Goal: Navigation & Orientation: Find specific page/section

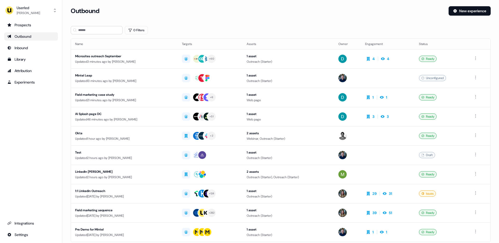
click at [30, 118] on div "Prospects Outbound Inbound Library Attribution Experiments Integrations Settings" at bounding box center [31, 130] width 54 height 218
click at [251, 29] on div "0 Filters" at bounding box center [281, 30] width 420 height 8
click at [241, 5] on div "Loading... Outbound New experience 0 Filters Name Targets Assets Owner Engageme…" at bounding box center [280, 121] width 437 height 243
click at [231, 20] on div "Outbound New experience" at bounding box center [281, 14] width 420 height 16
drag, startPoint x: 33, startPoint y: 199, endPoint x: 29, endPoint y: 213, distance: 14.5
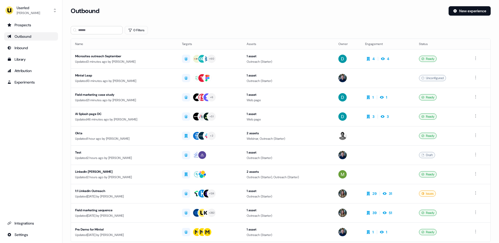
click at [32, 201] on div "Prospects Outbound Inbound Library Attribution Experiments Integrations Settings" at bounding box center [31, 130] width 54 height 218
click at [29, 221] on div "Integrations" at bounding box center [31, 222] width 48 height 5
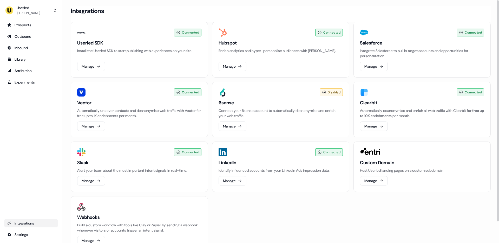
click at [266, 200] on div "Connected Userled SDK Install the Userled SDK to start publishing web experienc…" at bounding box center [281, 137] width 420 height 230
click at [282, 202] on div "Connected Userled SDK Install the Userled SDK to start publishing web experienc…" at bounding box center [281, 137] width 420 height 230
click at [28, 34] on div "Outbound" at bounding box center [31, 36] width 48 height 5
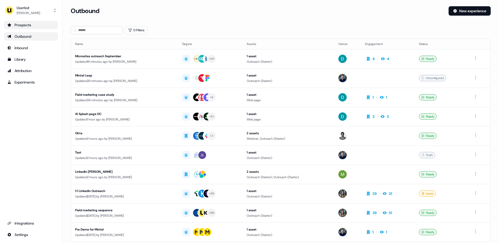
click at [24, 26] on div "Prospects" at bounding box center [31, 24] width 48 height 5
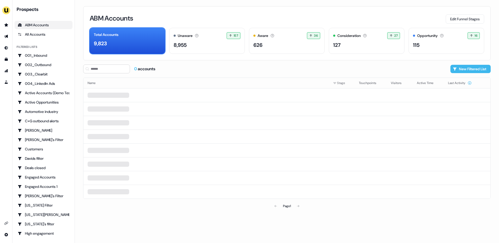
click at [472, 70] on button "New Filtered List" at bounding box center [471, 69] width 40 height 8
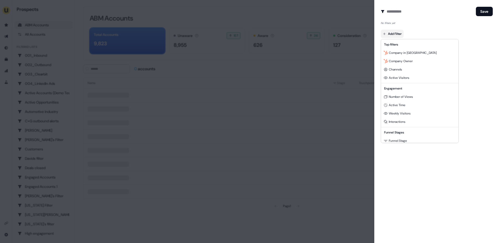
click at [391, 31] on body "For the best experience switch devices to a bigger screen. Go to [DOMAIN_NAME] …" at bounding box center [249, 121] width 499 height 243
click at [422, 212] on div at bounding box center [249, 121] width 499 height 243
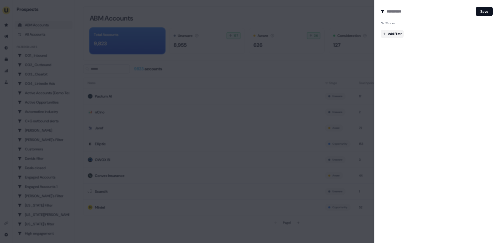
click at [391, 33] on body "For the best experience switch devices to a bigger screen. Go to [DOMAIN_NAME] …" at bounding box center [249, 121] width 499 height 243
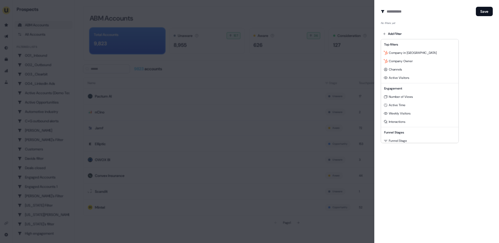
click at [419, 174] on div at bounding box center [249, 121] width 499 height 243
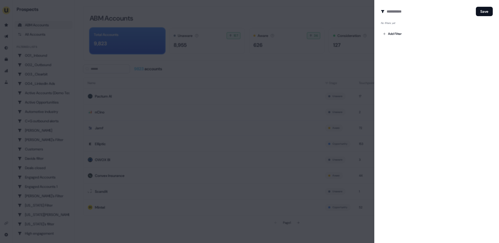
click at [342, 21] on div at bounding box center [249, 121] width 499 height 243
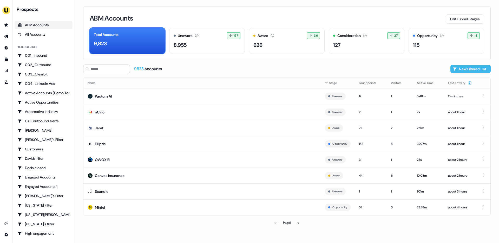
click at [478, 70] on button "New Filtered List" at bounding box center [471, 69] width 40 height 8
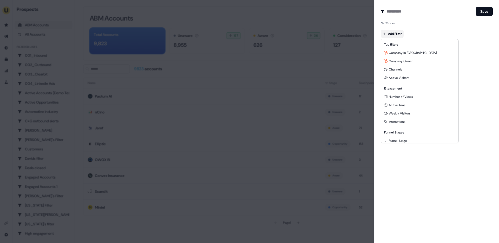
click at [393, 35] on body "For the best experience switch devices to a bigger screen. Go to [DOMAIN_NAME] …" at bounding box center [249, 121] width 499 height 243
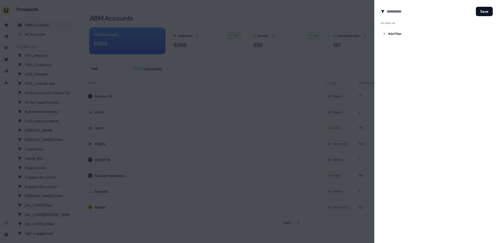
click at [398, 82] on div "Create Audience Filter Create a new audience by setting a name and configuring …" at bounding box center [436, 121] width 125 height 243
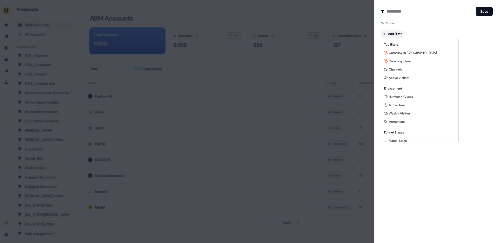
click at [394, 35] on body "For the best experience switch devices to a bigger screen. Go to [DOMAIN_NAME] …" at bounding box center [249, 121] width 499 height 243
click at [423, 162] on div at bounding box center [249, 121] width 499 height 243
click at [391, 32] on body "For the best experience switch devices to a bigger screen. Go to [DOMAIN_NAME] …" at bounding box center [249, 121] width 499 height 243
click at [462, 67] on div at bounding box center [249, 121] width 499 height 243
click at [393, 34] on body "For the best experience switch devices to a bigger screen. Go to [DOMAIN_NAME] …" at bounding box center [249, 121] width 499 height 243
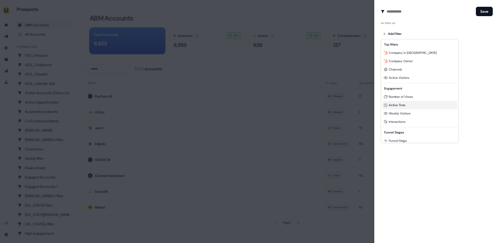
scroll to position [64, 0]
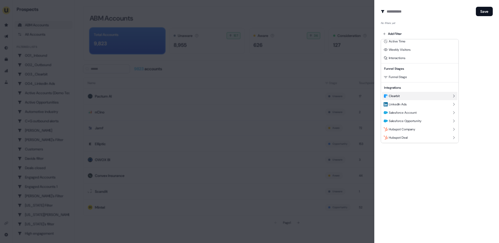
click at [399, 95] on span "Clearbit" at bounding box center [394, 96] width 11 height 4
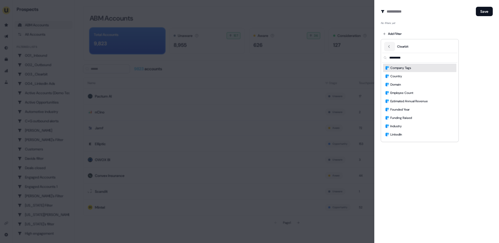
scroll to position [0, 0]
click at [389, 46] on icon "Back" at bounding box center [389, 47] width 4 height 4
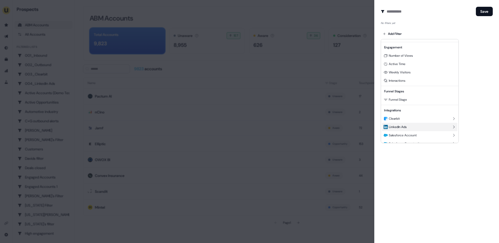
scroll to position [40, 0]
click at [399, 101] on span "Funnel Stage" at bounding box center [398, 100] width 18 height 4
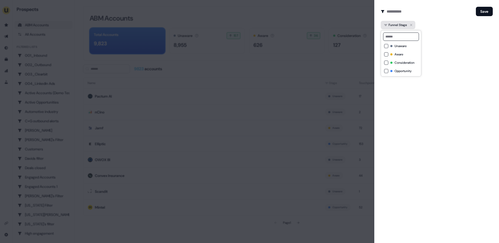
click at [413, 24] on icon "button" at bounding box center [411, 25] width 6 height 6
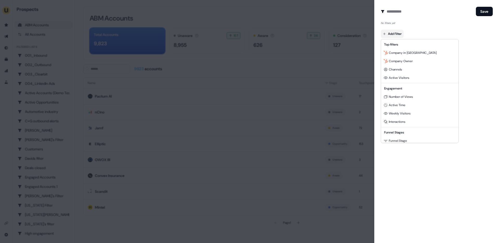
click at [392, 36] on body "For the best experience switch devices to a bigger screen. Go to [DOMAIN_NAME] …" at bounding box center [249, 121] width 499 height 243
drag, startPoint x: 449, startPoint y: 185, endPoint x: 450, endPoint y: 179, distance: 5.8
click at [449, 185] on div at bounding box center [249, 121] width 499 height 243
click at [400, 36] on body "For the best experience switch devices to a bigger screen. Go to [DOMAIN_NAME] …" at bounding box center [249, 121] width 499 height 243
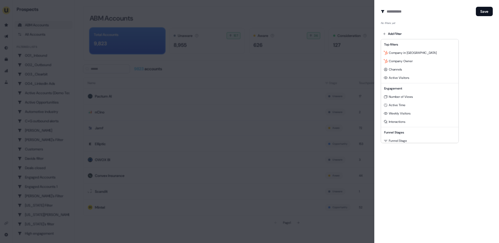
drag, startPoint x: 454, startPoint y: 162, endPoint x: 76, endPoint y: 14, distance: 406.0
click at [448, 160] on div at bounding box center [249, 121] width 499 height 243
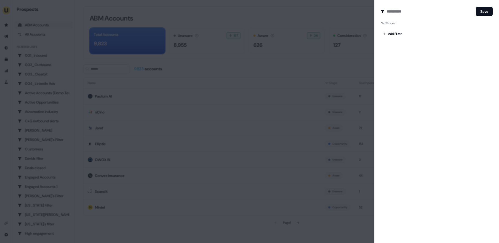
click at [28, 43] on div at bounding box center [249, 121] width 499 height 243
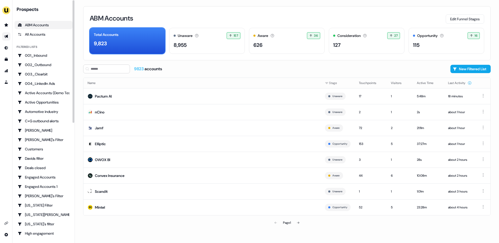
click at [8, 36] on link "Go to outbound experience" at bounding box center [6, 36] width 8 height 8
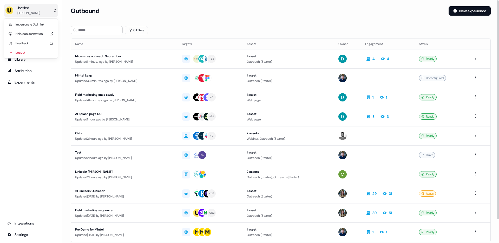
click at [36, 15] on div "[PERSON_NAME]" at bounding box center [28, 12] width 23 height 5
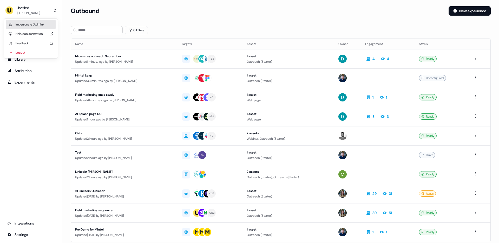
click at [37, 25] on div "Impersonate (Admin)" at bounding box center [30, 24] width 49 height 9
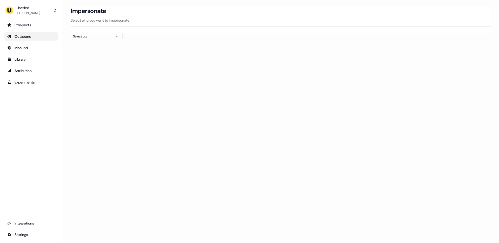
click at [82, 38] on div "Select org" at bounding box center [92, 36] width 39 height 5
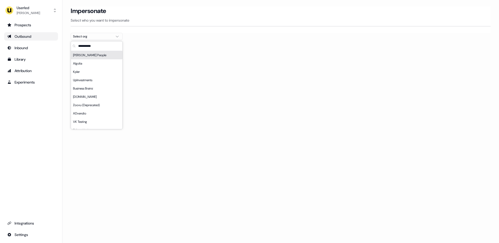
click at [258, 23] on div "Impersonate Select who you want to impersonate" at bounding box center [281, 16] width 420 height 20
